Goal: Task Accomplishment & Management: Use online tool/utility

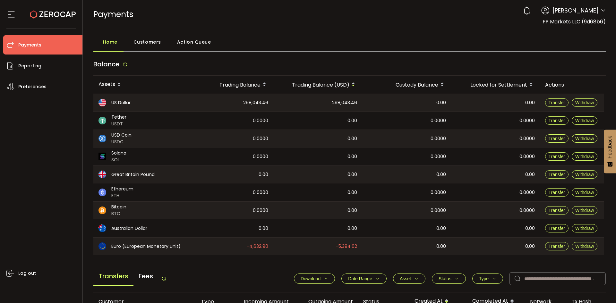
scroll to position [128, 0]
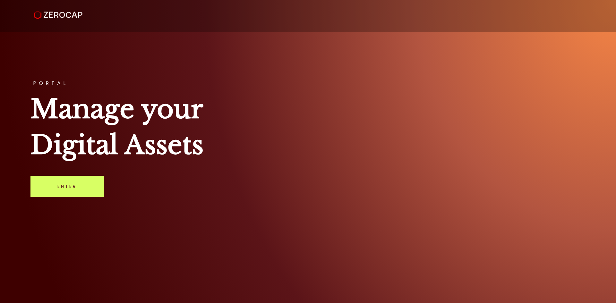
drag, startPoint x: 100, startPoint y: 183, endPoint x: 114, endPoint y: 187, distance: 14.5
click at [100, 183] on link "Enter" at bounding box center [66, 186] width 73 height 21
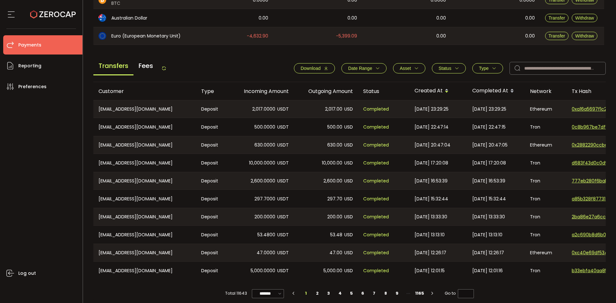
scroll to position [217, 0]
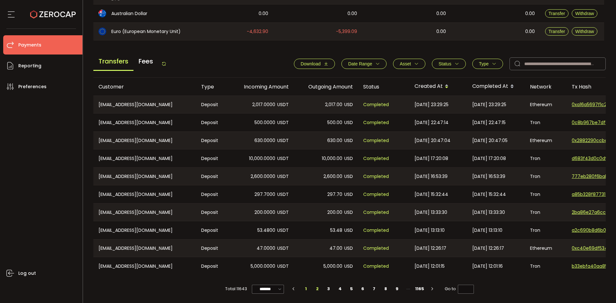
click at [317, 289] on li "2" at bounding box center [317, 288] width 12 height 9
click at [478, 59] on button "Type" at bounding box center [487, 64] width 31 height 10
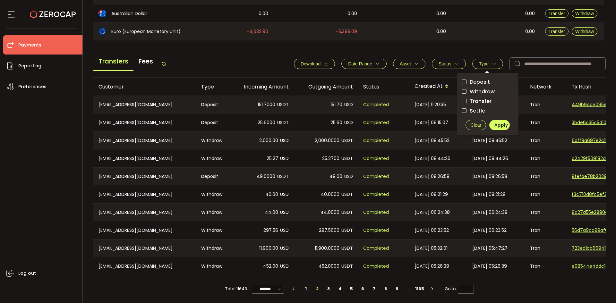
click at [485, 91] on span "Withdraw" at bounding box center [480, 92] width 28 height 6
click at [496, 125] on span "Apply" at bounding box center [500, 125] width 13 height 6
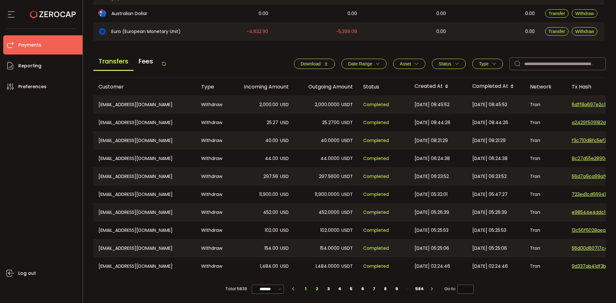
click at [317, 288] on li "2" at bounding box center [317, 288] width 12 height 9
type input "*"
